Goal: Information Seeking & Learning: Learn about a topic

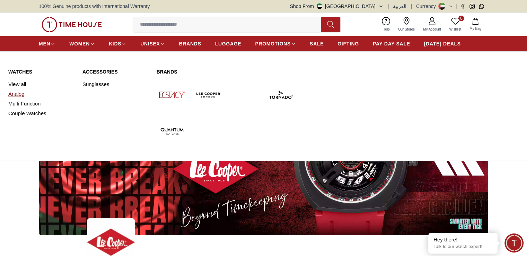
click at [21, 95] on link "Analog" at bounding box center [41, 94] width 66 height 10
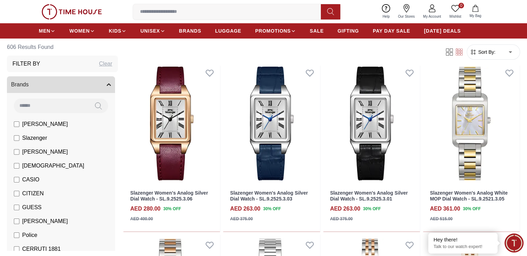
scroll to position [447, 0]
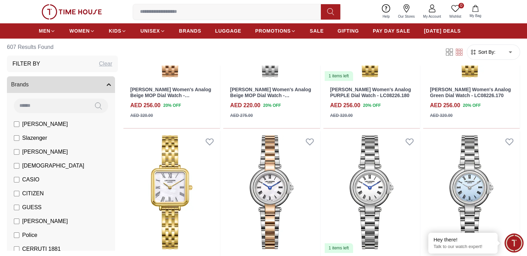
scroll to position [894, 0]
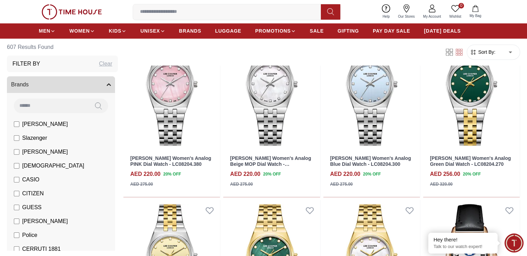
scroll to position [1341, 0]
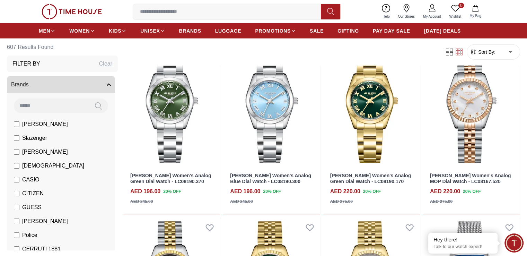
scroll to position [2011, 0]
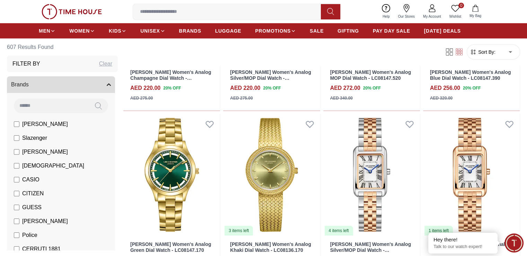
scroll to position [2458, 0]
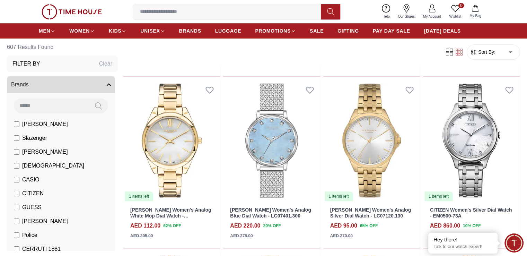
scroll to position [3146, 0]
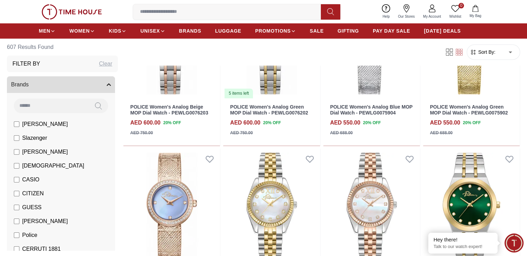
scroll to position [3799, 0]
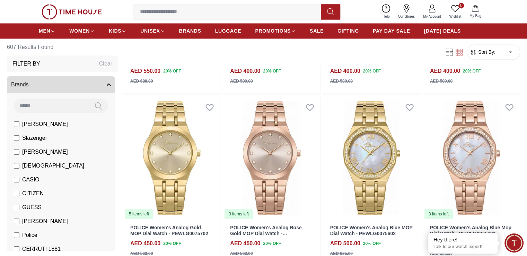
scroll to position [2235, 0]
